Goal: Task Accomplishment & Management: Complete application form

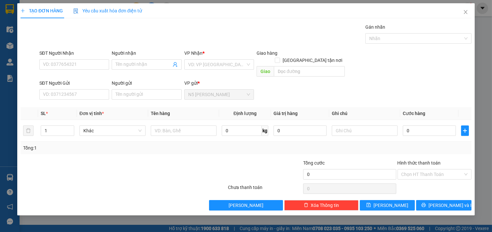
click at [80, 57] on div "SĐT Người Nhận" at bounding box center [74, 55] width 70 height 10
drag, startPoint x: 79, startPoint y: 59, endPoint x: 79, endPoint y: 65, distance: 6.5
click at [79, 61] on div "SĐT Người Nhận VD: 0377654321" at bounding box center [74, 61] width 70 height 23
click at [79, 66] on input "SĐT Người Nhận" at bounding box center [74, 64] width 70 height 10
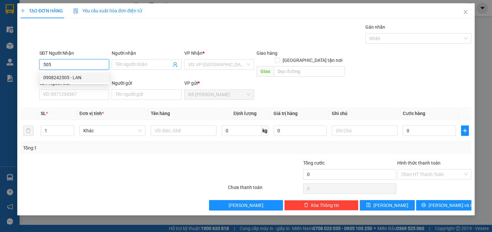
click at [63, 76] on div "0908242505 - LAN" at bounding box center [74, 77] width 62 height 7
type input "0908242505"
type input "LAN"
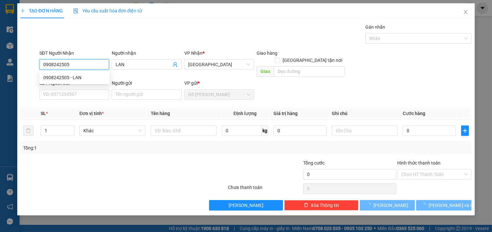
type input "80.000"
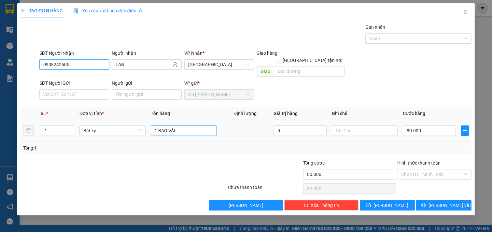
type input "0908242505"
click at [204, 125] on input "1 BAO VẢI" at bounding box center [184, 130] width 66 height 10
type input "1 TÚM VẢI"
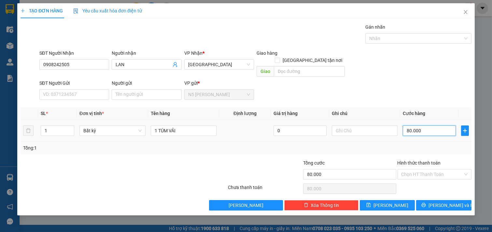
click at [429, 125] on input "80.000" at bounding box center [429, 130] width 53 height 10
type input "4"
type input "40"
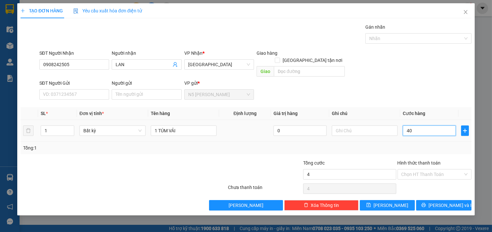
type input "40"
click at [441, 169] on input "Hình thức thanh toán" at bounding box center [433, 174] width 62 height 10
type input "40.000"
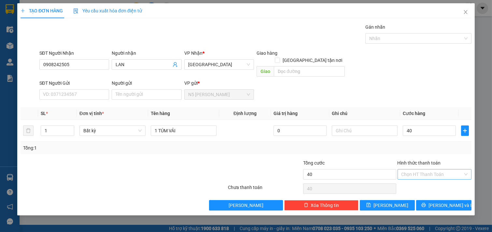
type input "40.000"
click at [427, 183] on div "Tại văn phòng" at bounding box center [435, 180] width 66 height 7
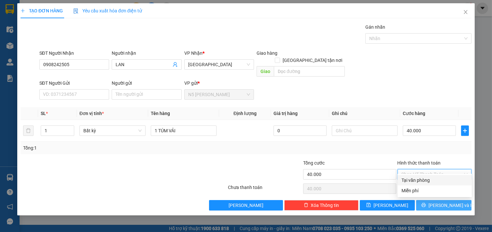
type input "0"
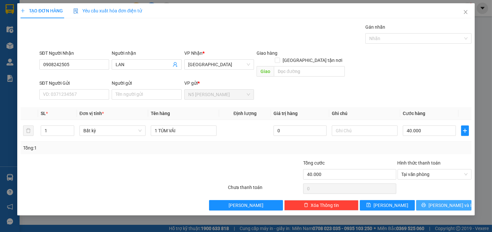
click at [426, 203] on icon "printer" at bounding box center [424, 205] width 5 height 5
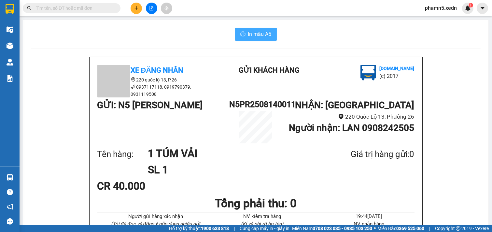
click at [258, 34] on span "In mẫu A5" at bounding box center [259, 34] width 23 height 8
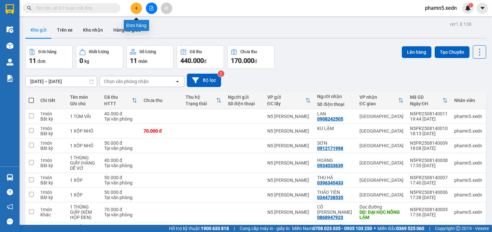
click at [138, 8] on icon "plus" at bounding box center [136, 8] width 5 height 5
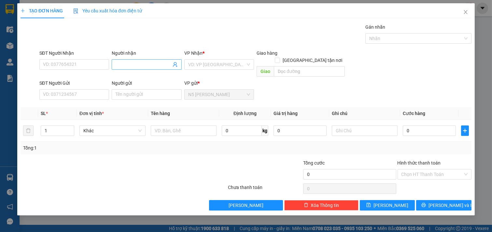
click at [136, 67] on input "Người nhận" at bounding box center [144, 64] width 56 height 7
type input "PHONG RĂNG"
click at [164, 125] on input "text" at bounding box center [184, 130] width 66 height 10
click at [241, 59] on div "VD: VP [GEOGRAPHIC_DATA]" at bounding box center [219, 64] width 70 height 10
type input "1 HỘP RĂNG"
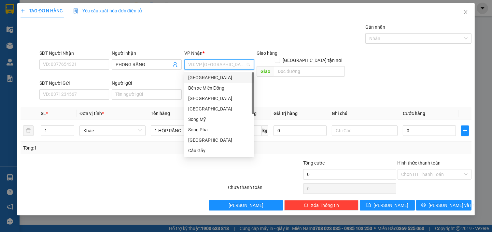
click at [237, 79] on div "[GEOGRAPHIC_DATA]" at bounding box center [219, 77] width 62 height 7
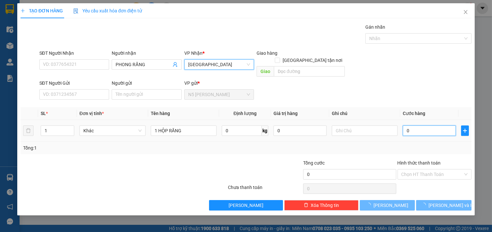
click at [420, 125] on input "0" at bounding box center [429, 130] width 53 height 10
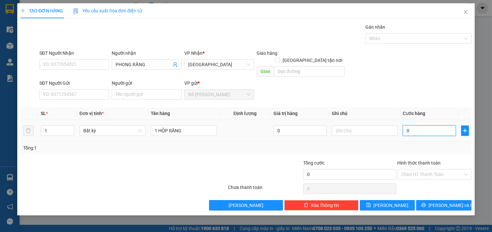
type input "3"
type input "30"
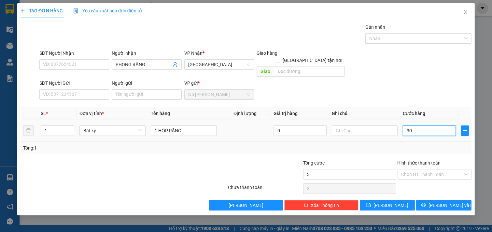
type input "30"
click at [460, 170] on input "Hình thức thanh toán" at bounding box center [433, 174] width 62 height 10
type input "30.000"
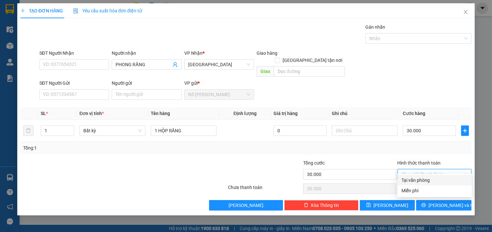
click at [420, 180] on div "Tại văn phòng" at bounding box center [435, 180] width 66 height 7
type input "0"
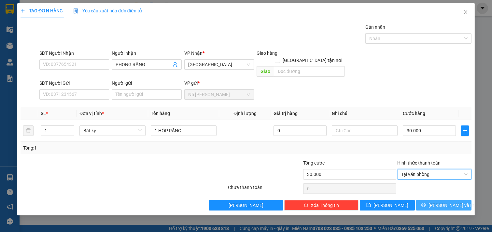
click at [441, 202] on span "[PERSON_NAME] và In" at bounding box center [452, 205] width 46 height 7
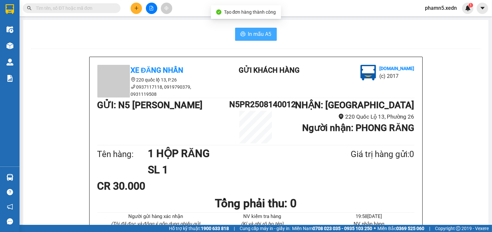
click at [259, 31] on span "In mẫu A5" at bounding box center [259, 34] width 23 height 8
